Goal: Task Accomplishment & Management: Use online tool/utility

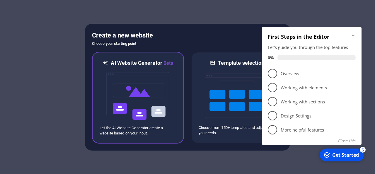
click at [146, 90] on img at bounding box center [138, 96] width 64 height 59
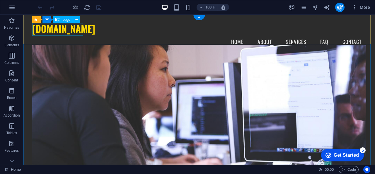
click at [59, 30] on div "[DOMAIN_NAME]" at bounding box center [199, 28] width 334 height 12
click at [12, 6] on icon "button" at bounding box center [11, 7] width 7 height 7
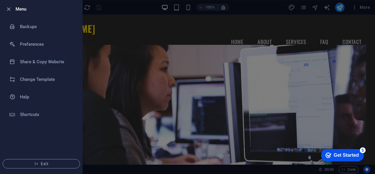
click at [178, 60] on div at bounding box center [187, 87] width 375 height 174
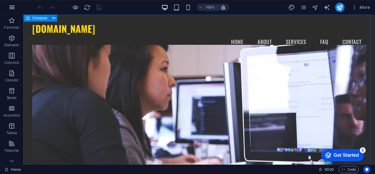
click at [14, 7] on icon "button" at bounding box center [11, 7] width 7 height 7
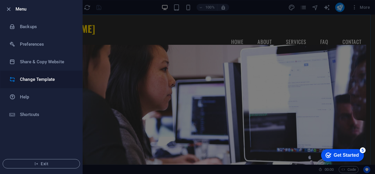
click at [30, 82] on h6 "Change Template" at bounding box center [47, 79] width 54 height 7
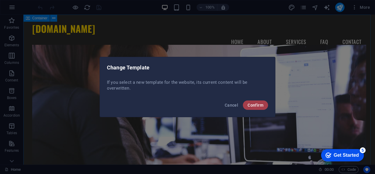
click at [257, 107] on span "Confirm" at bounding box center [256, 105] width 16 height 5
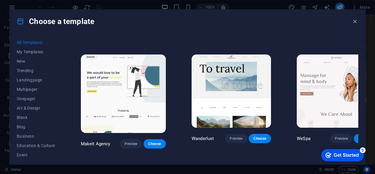
scroll to position [1289, 0]
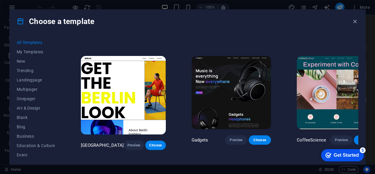
drag, startPoint x: 372, startPoint y: 27, endPoint x: 372, endPoint y: 37, distance: 9.4
click at [372, 37] on div "Choose a template All Templates My Templates New Trending Landingpage Multipage…" at bounding box center [187, 87] width 375 height 174
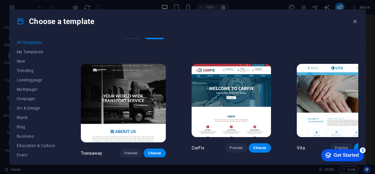
scroll to position [4747, 0]
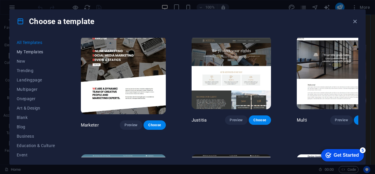
click at [31, 50] on span "My Templates" at bounding box center [36, 52] width 38 height 5
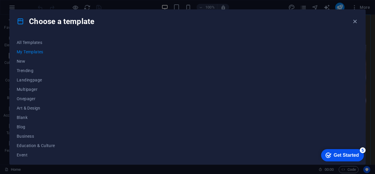
scroll to position [0, 0]
click at [28, 51] on span "My Templates" at bounding box center [36, 52] width 38 height 5
click at [34, 40] on span "All Templates" at bounding box center [36, 42] width 38 height 5
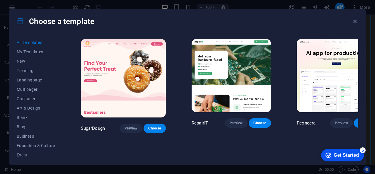
click at [35, 43] on span "All Templates" at bounding box center [36, 42] width 38 height 5
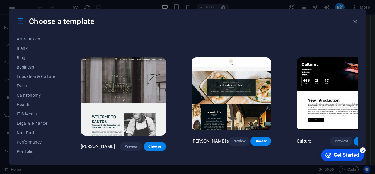
scroll to position [88, 0]
click at [27, 94] on span "IT & Media" at bounding box center [36, 95] width 38 height 5
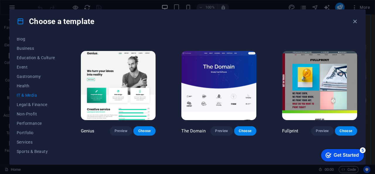
scroll to position [206, 0]
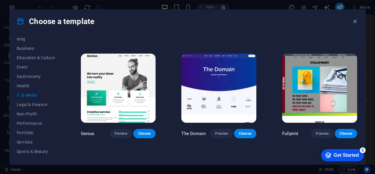
click at [210, 98] on img at bounding box center [218, 88] width 75 height 69
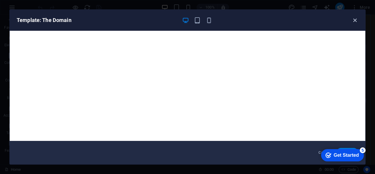
click at [354, 18] on icon "button" at bounding box center [355, 20] width 7 height 7
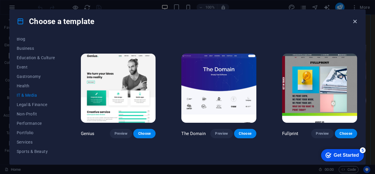
drag, startPoint x: 355, startPoint y: 19, endPoint x: 219, endPoint y: 23, distance: 135.7
click at [355, 19] on icon "button" at bounding box center [355, 21] width 7 height 7
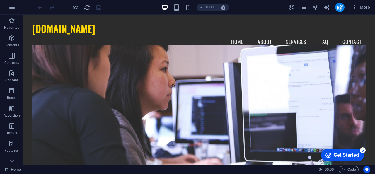
click at [343, 155] on div "Get Started" at bounding box center [346, 155] width 25 height 5
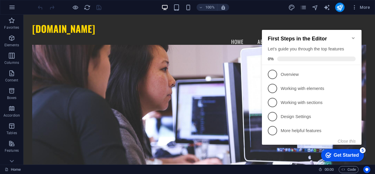
click at [355, 154] on div "Get Started" at bounding box center [346, 155] width 25 height 5
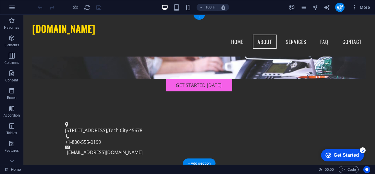
scroll to position [0, 0]
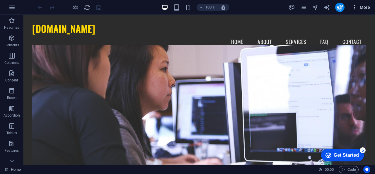
click at [364, 6] on span "More" at bounding box center [361, 7] width 18 height 6
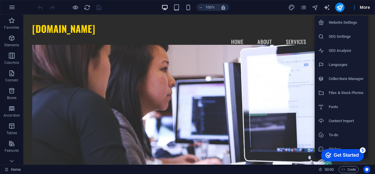
click at [181, 79] on div at bounding box center [187, 87] width 375 height 174
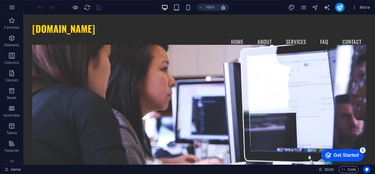
click at [341, 156] on div "Get Started" at bounding box center [346, 155] width 25 height 5
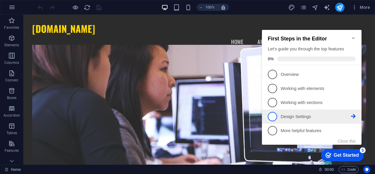
click at [310, 118] on p "Design Settings - incomplete" at bounding box center [316, 117] width 70 height 6
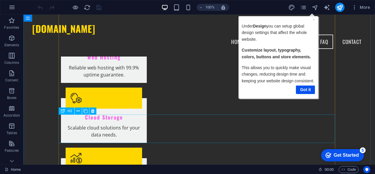
scroll to position [556, 0]
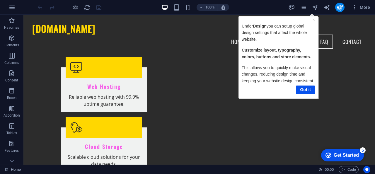
click at [341, 156] on div "Get Started" at bounding box center [346, 155] width 25 height 5
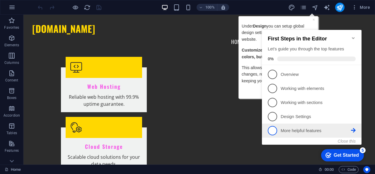
click at [354, 76] on icon at bounding box center [353, 74] width 5 height 5
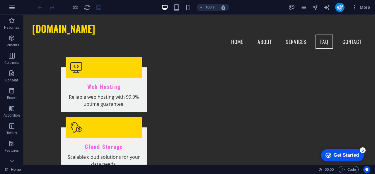
click at [14, 8] on icon "button" at bounding box center [11, 7] width 7 height 7
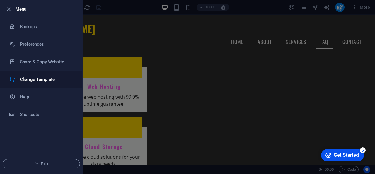
click at [36, 75] on li "Change Template" at bounding box center [41, 80] width 82 height 18
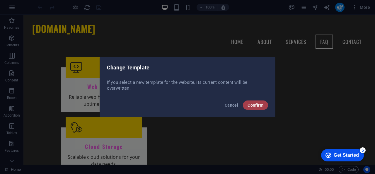
click at [255, 103] on span "Confirm" at bounding box center [256, 105] width 16 height 5
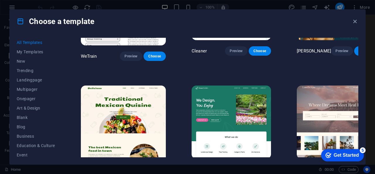
scroll to position [791, 0]
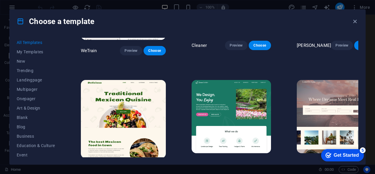
click at [194, 80] on img at bounding box center [231, 116] width 79 height 73
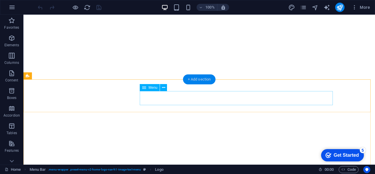
scroll to position [29, 0]
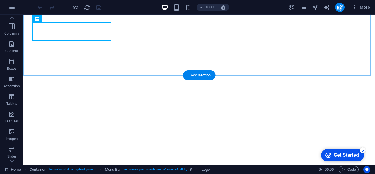
click at [196, 75] on div "+ Add section" at bounding box center [199, 75] width 33 height 10
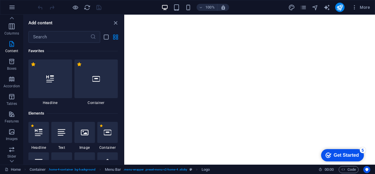
click at [114, 21] on icon "close panel" at bounding box center [115, 23] width 7 height 7
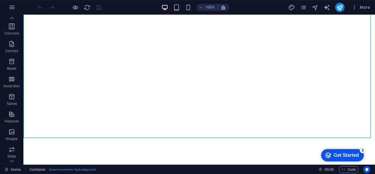
click at [337, 156] on div "Get Started" at bounding box center [346, 155] width 25 height 5
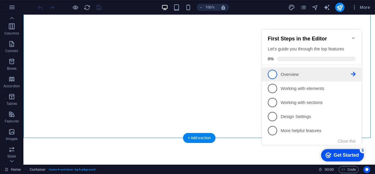
click at [273, 75] on span "1" at bounding box center [272, 74] width 9 height 9
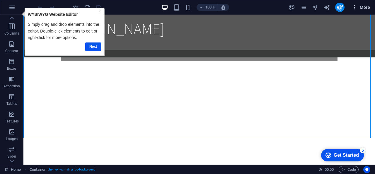
scroll to position [0, 0]
drag, startPoint x: 94, startPoint y: 46, endPoint x: 91, endPoint y: 40, distance: 7.3
click at [94, 46] on link "Next" at bounding box center [93, 46] width 16 height 8
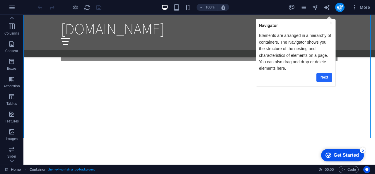
click at [326, 75] on link "Next" at bounding box center [324, 77] width 16 height 8
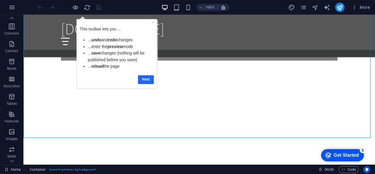
click at [142, 78] on link "Next" at bounding box center [146, 79] width 16 height 8
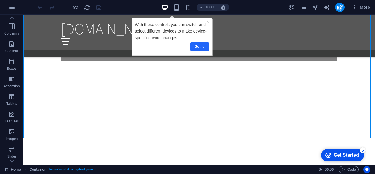
click at [202, 48] on link "Got it!" at bounding box center [199, 46] width 18 height 8
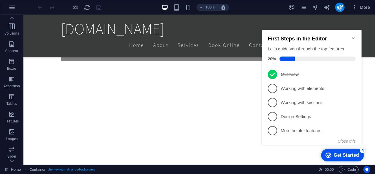
scroll to position [240, 0]
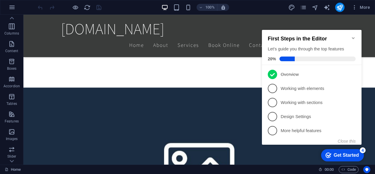
drag, startPoint x: 375, startPoint y: 26, endPoint x: 393, endPoint y: 24, distance: 17.9
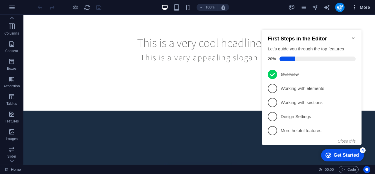
scroll to position [0, 0]
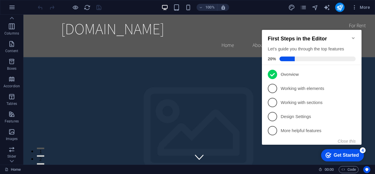
drag, startPoint x: 375, startPoint y: 22, endPoint x: 396, endPoint y: 28, distance: 22.7
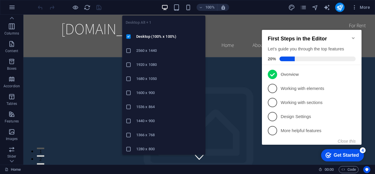
click at [163, 4] on icon "button" at bounding box center [164, 7] width 7 height 7
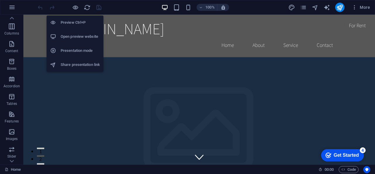
click at [73, 22] on h6 "Preview Ctrl+P" at bounding box center [80, 22] width 39 height 7
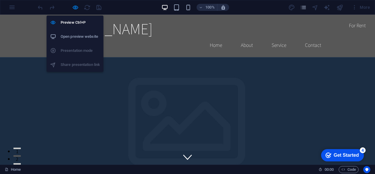
click at [83, 35] on h6 "Open preview website" at bounding box center [80, 36] width 39 height 7
